Goal: Complete application form

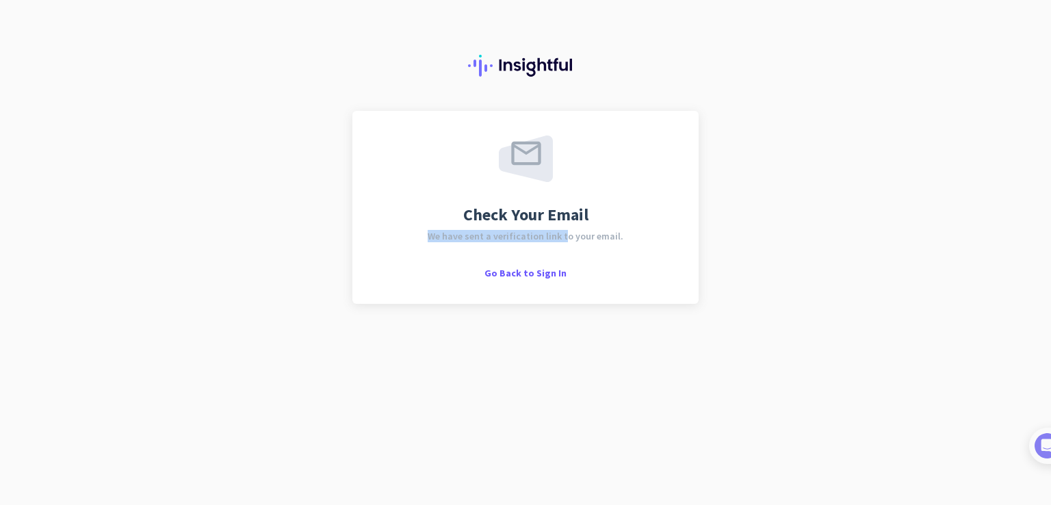
drag, startPoint x: 432, startPoint y: 239, endPoint x: 571, endPoint y: 244, distance: 139.0
click at [571, 244] on div "Check Your Email We have sent a verification link to your email. Go Back to Sig…" at bounding box center [525, 207] width 297 height 144
click at [562, 242] on div at bounding box center [562, 242] width 0 height 0
click at [320, 246] on div "Check Your Email We have sent a verification link to your email. Go Back to Sig…" at bounding box center [525, 252] width 1051 height 505
click at [543, 272] on span "Go Back to Sign In" at bounding box center [525, 273] width 82 height 12
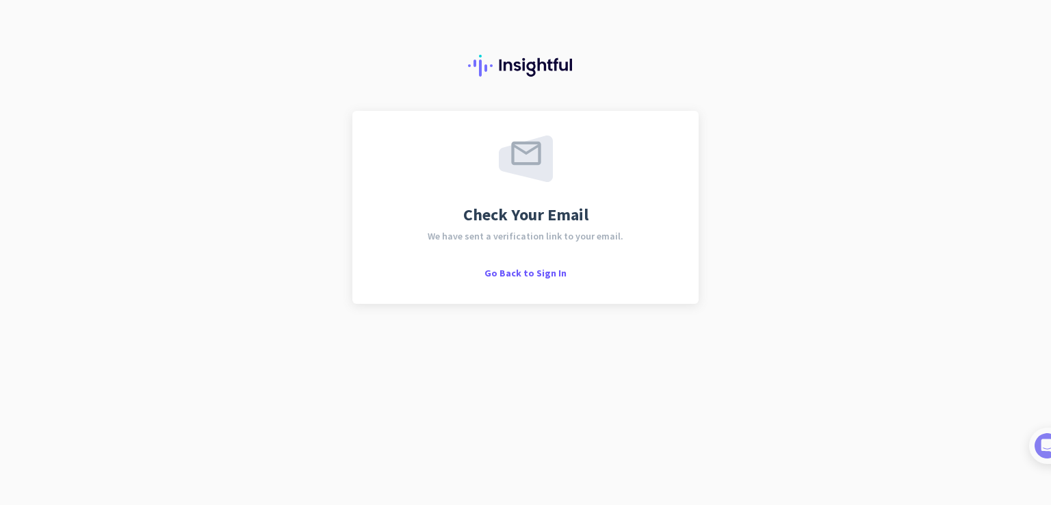
click at [528, 63] on img at bounding box center [525, 66] width 115 height 22
click at [533, 218] on span "Check Your Email" at bounding box center [525, 215] width 125 height 16
click at [534, 277] on span "Go Back to Sign In" at bounding box center [525, 273] width 82 height 12
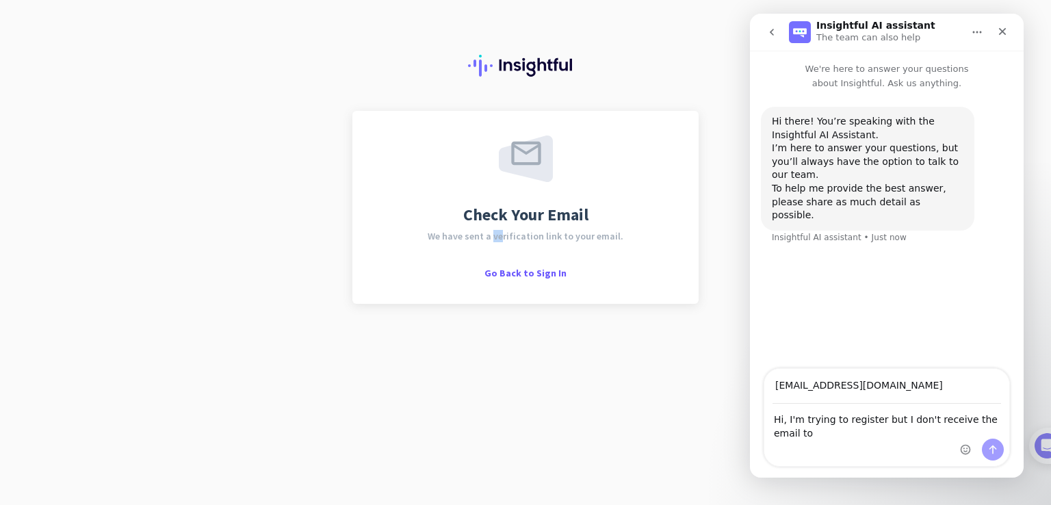
drag, startPoint x: 495, startPoint y: 236, endPoint x: 504, endPoint y: 236, distance: 8.2
click at [504, 236] on span "We have sent a verification link to your email." at bounding box center [526, 236] width 196 height 10
drag, startPoint x: 487, startPoint y: 237, endPoint x: 541, endPoint y: 237, distance: 54.1
click at [541, 237] on span "We have sent a verification link to your email." at bounding box center [526, 236] width 196 height 10
copy span "a verification"
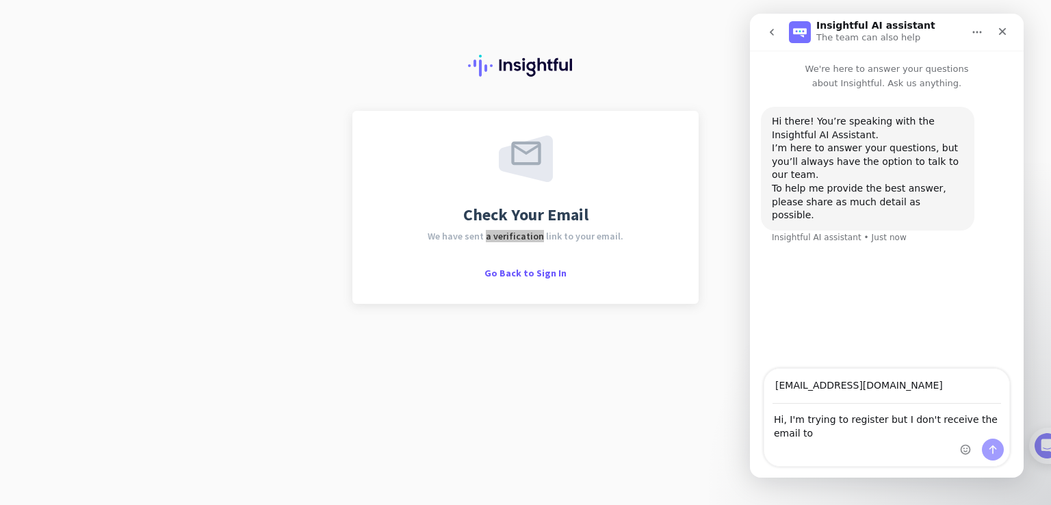
click at [868, 450] on div "Hi, I'm trying to register but I don't receive the email to Hi, I'm trying to r…" at bounding box center [886, 435] width 245 height 62
drag, startPoint x: 793, startPoint y: 436, endPoint x: 764, endPoint y: 436, distance: 28.7
click at [764, 436] on textarea "Hi, I'm trying to register but I don't receive the email to" at bounding box center [886, 422] width 245 height 37
paste textarea "a verification"
type textarea "Hi, I'm trying to register but I don't receive a verification email."
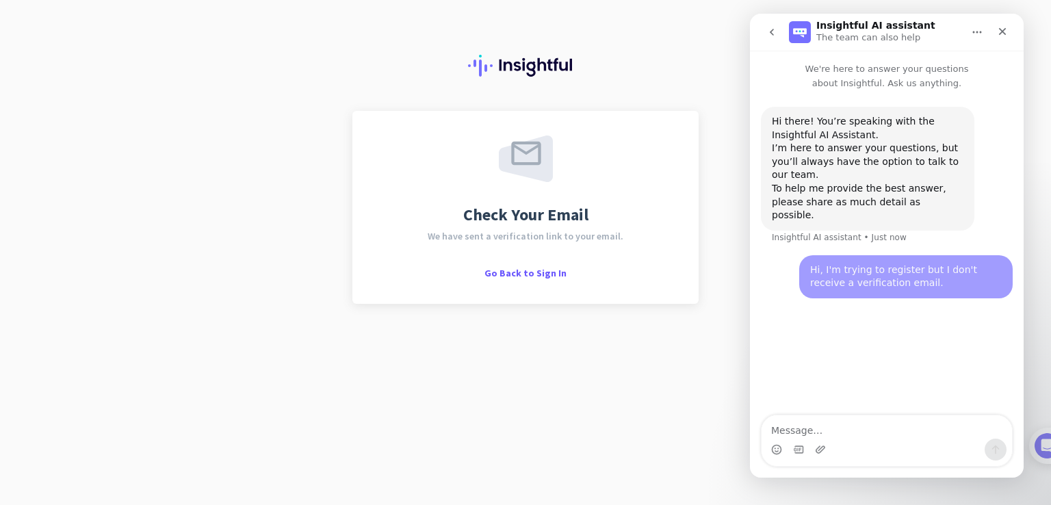
click at [662, 363] on div "Check Your Email We have sent a verification link to your email. Go Back to Sig…" at bounding box center [525, 252] width 1051 height 505
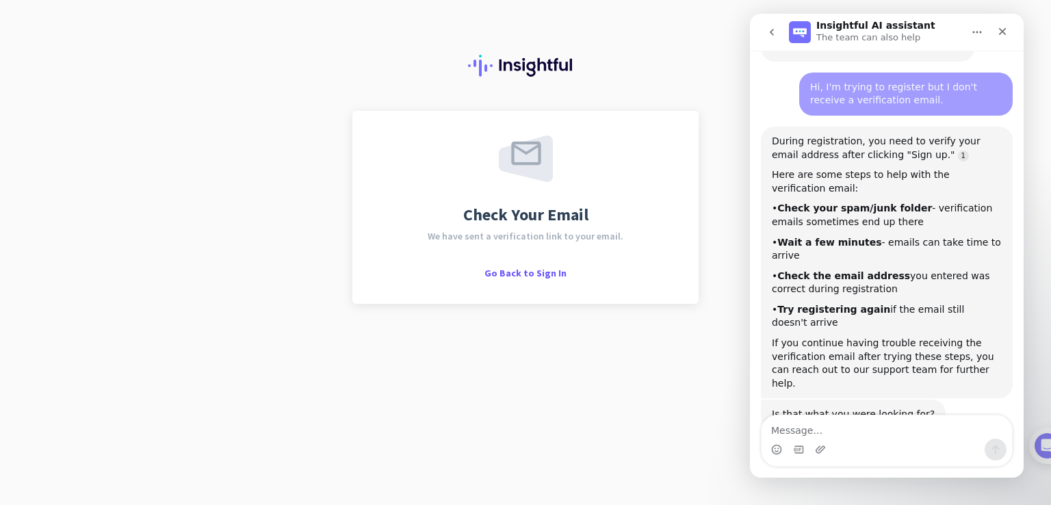
scroll to position [167, 0]
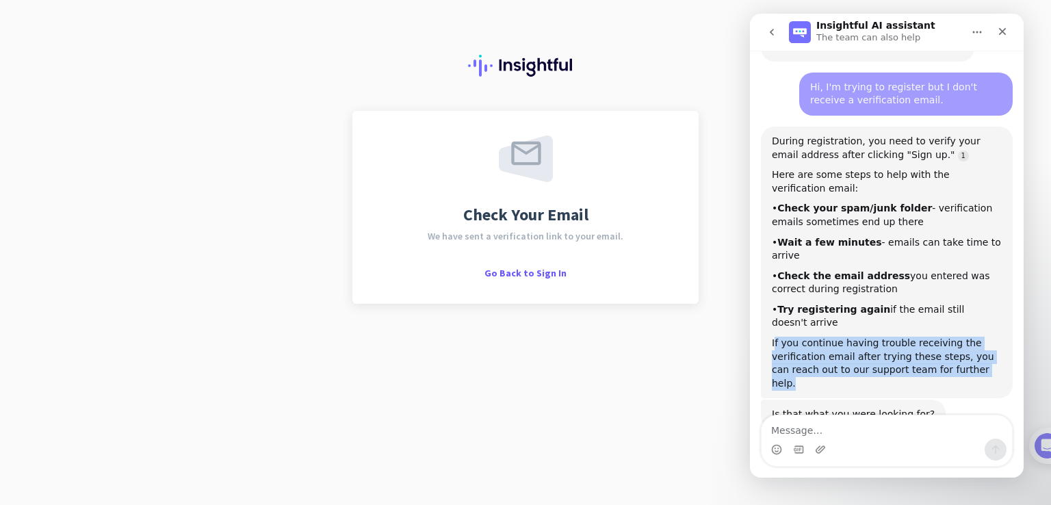
drag, startPoint x: 773, startPoint y: 287, endPoint x: 969, endPoint y: 324, distance: 199.0
click at [969, 324] on div "During registration, you need to verify your email address after clicking "Sign…" at bounding box center [887, 263] width 252 height 272
click at [917, 337] on div "If you continue having trouble receiving the verification email after trying th…" at bounding box center [887, 363] width 230 height 53
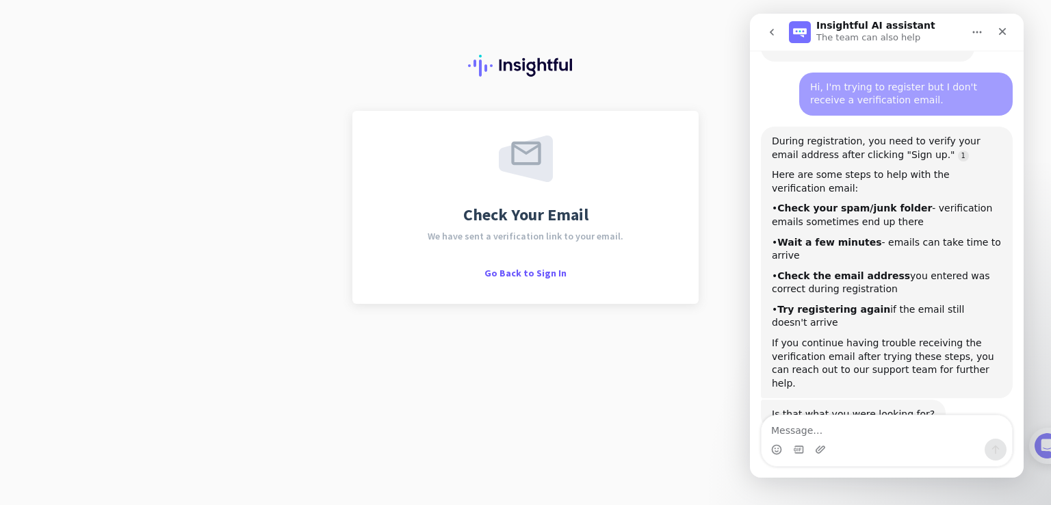
click at [523, 250] on div "Check Your Email We have sent a verification link to your email. Go Back to Sig…" at bounding box center [525, 207] width 297 height 144
click at [526, 234] on span "We have sent a verification link to your email." at bounding box center [526, 236] width 196 height 10
click at [513, 73] on img at bounding box center [525, 66] width 115 height 22
click at [513, 62] on img at bounding box center [525, 66] width 115 height 22
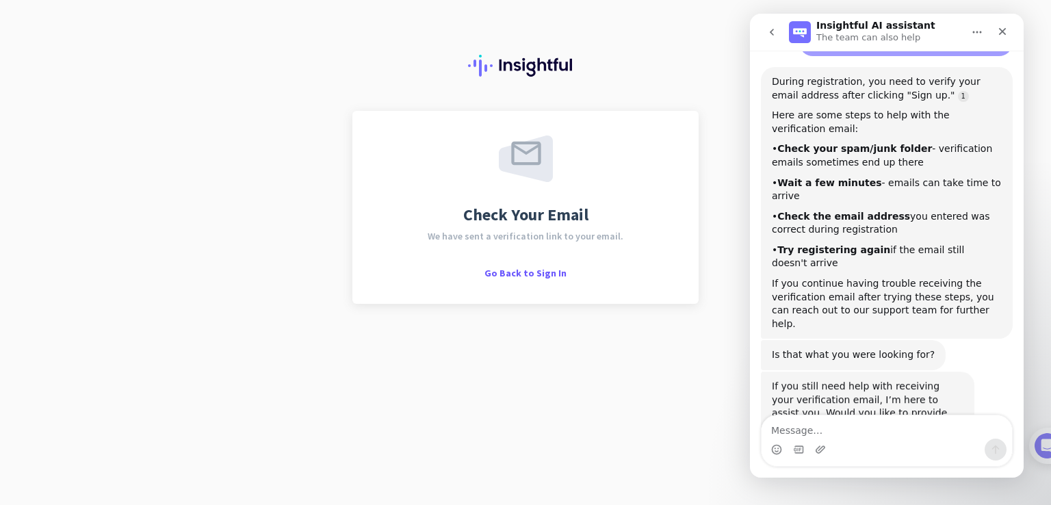
scroll to position [230, 0]
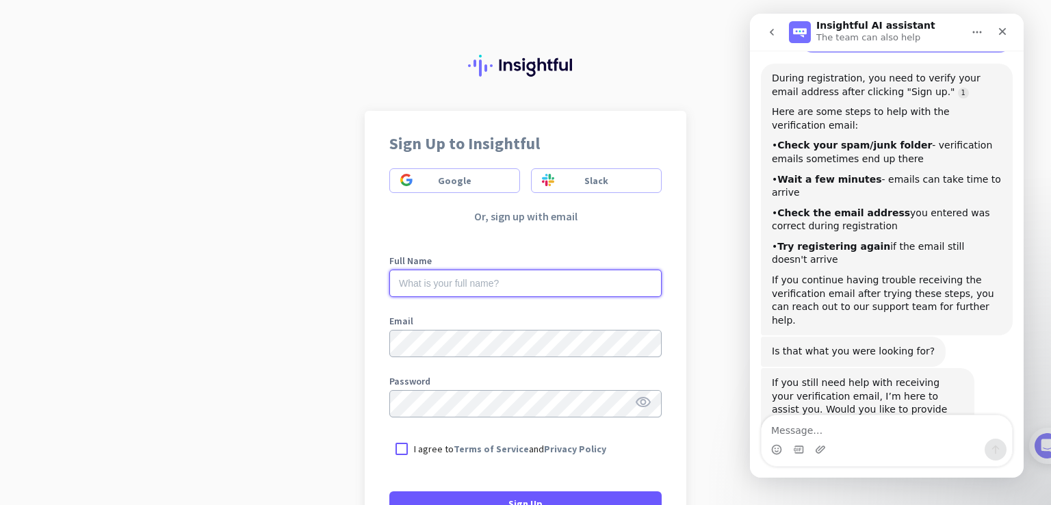
click at [463, 281] on input "text" at bounding box center [525, 283] width 272 height 27
type input "Ayane Suzuki"
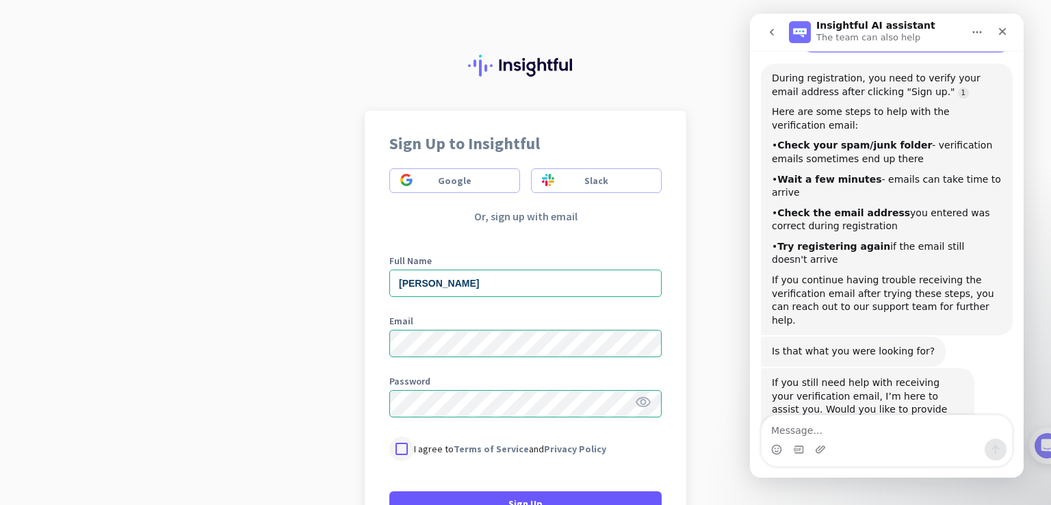
click at [404, 449] on div at bounding box center [401, 449] width 25 height 25
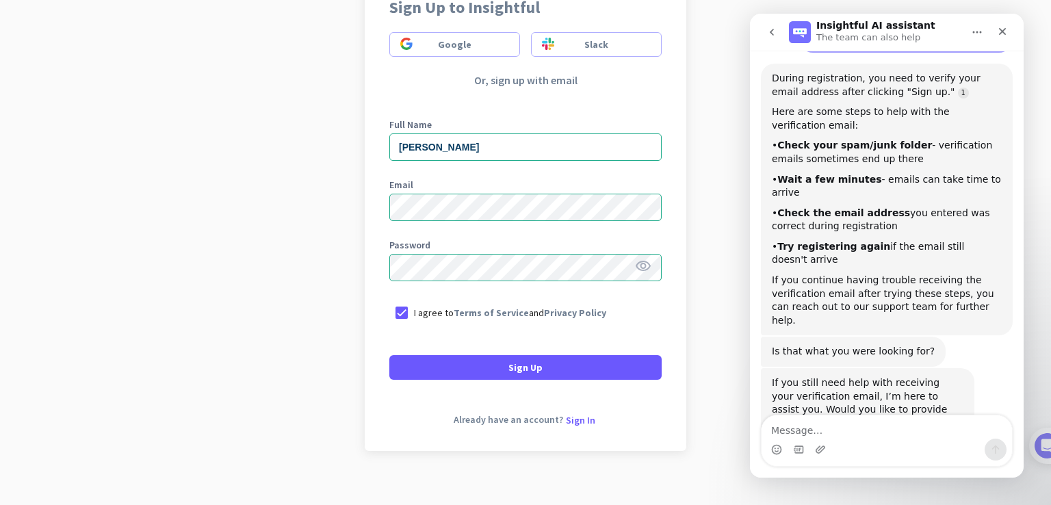
scroll to position [137, 0]
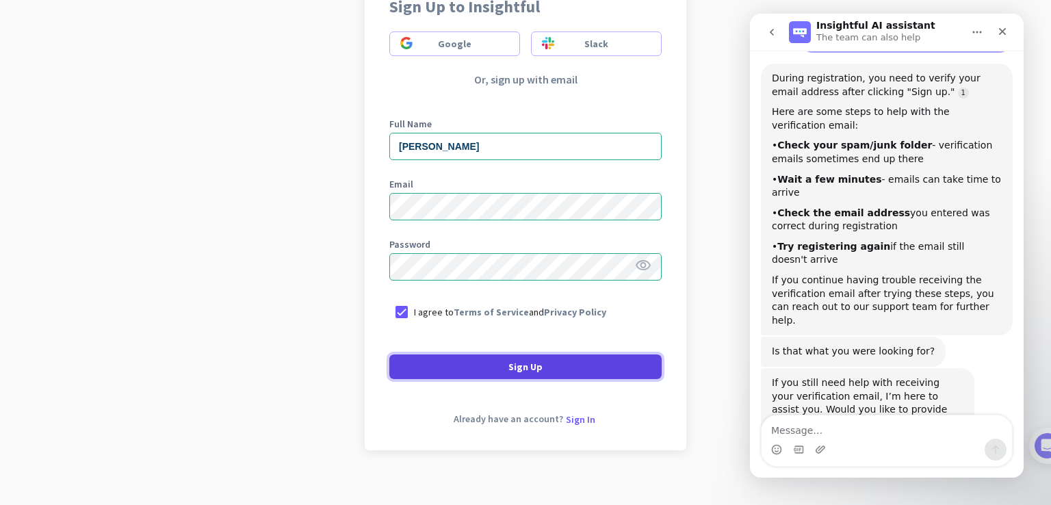
click at [491, 363] on span at bounding box center [525, 366] width 272 height 33
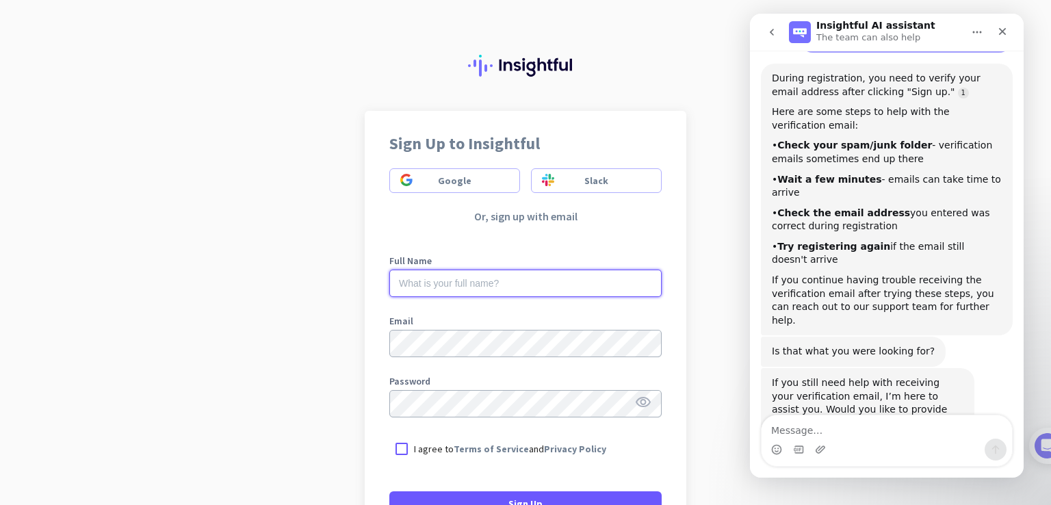
click at [443, 276] on input "text" at bounding box center [525, 283] width 272 height 27
type input "Ayane Suzuki"
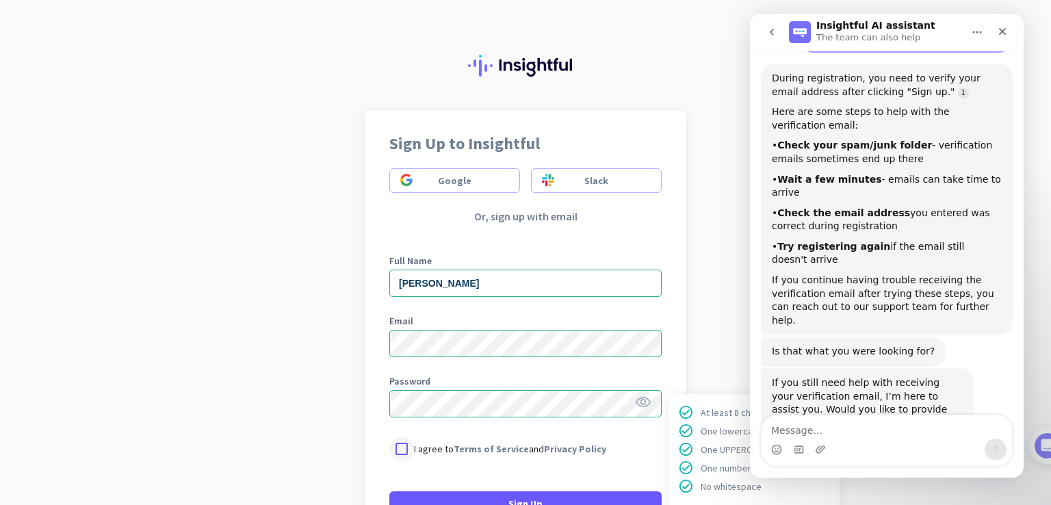
click at [402, 448] on div at bounding box center [401, 449] width 25 height 25
click at [645, 394] on icon "visibility" at bounding box center [643, 402] width 16 height 16
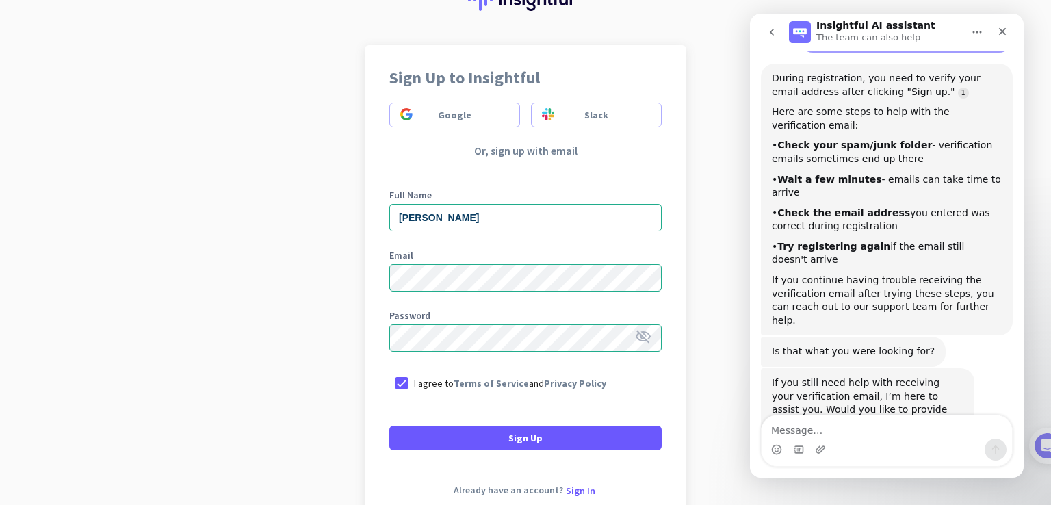
scroll to position [137, 0]
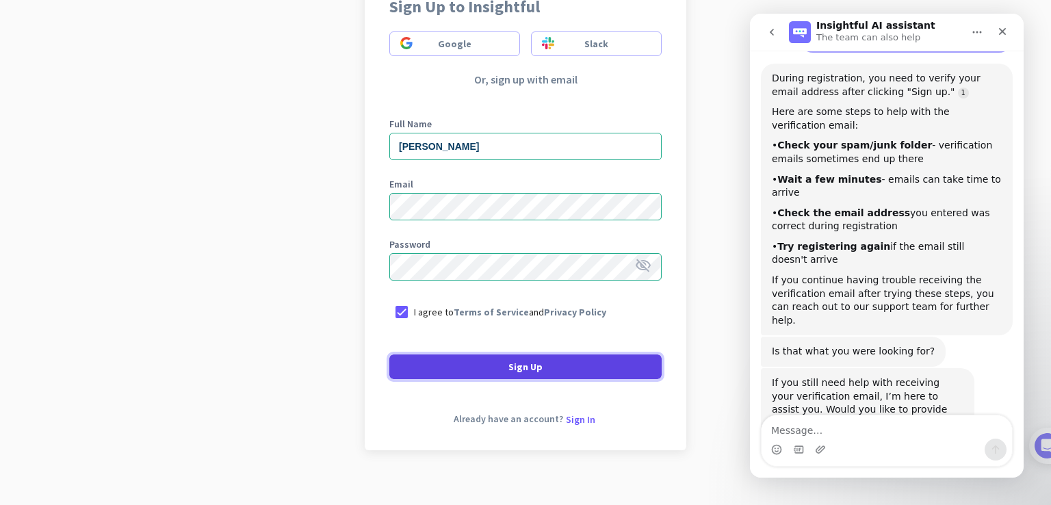
click at [508, 370] on span "Sign Up" at bounding box center [525, 367] width 34 height 14
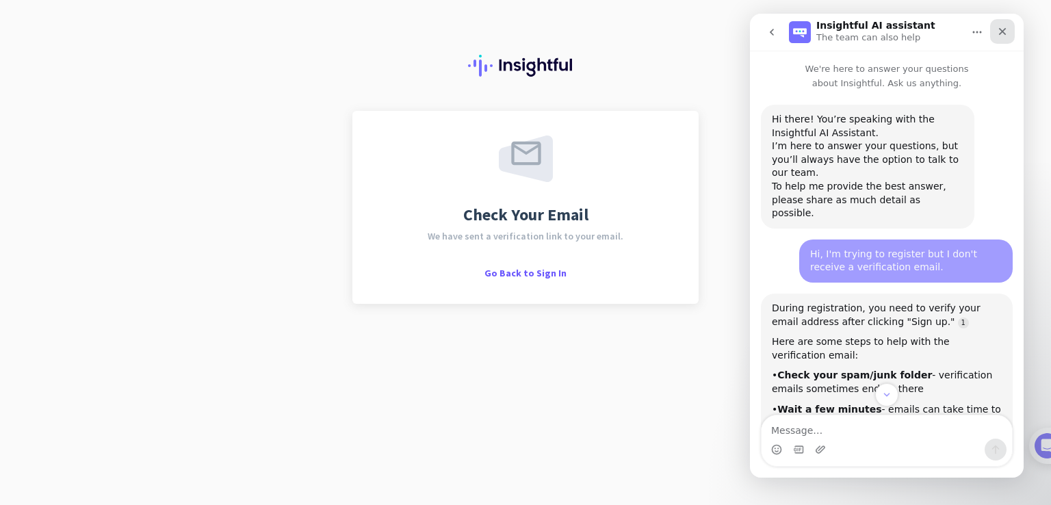
click at [1003, 39] on div "Close" at bounding box center [1002, 31] width 25 height 25
